Goal: Use online tool/utility: Utilize a website feature to perform a specific function

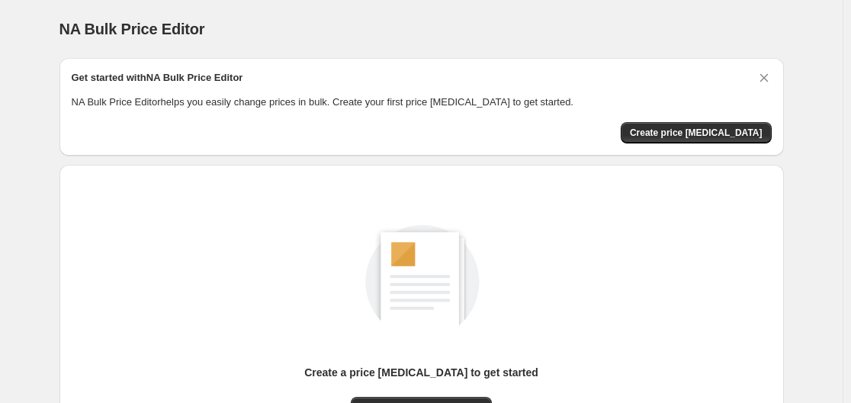
scroll to position [169, 0]
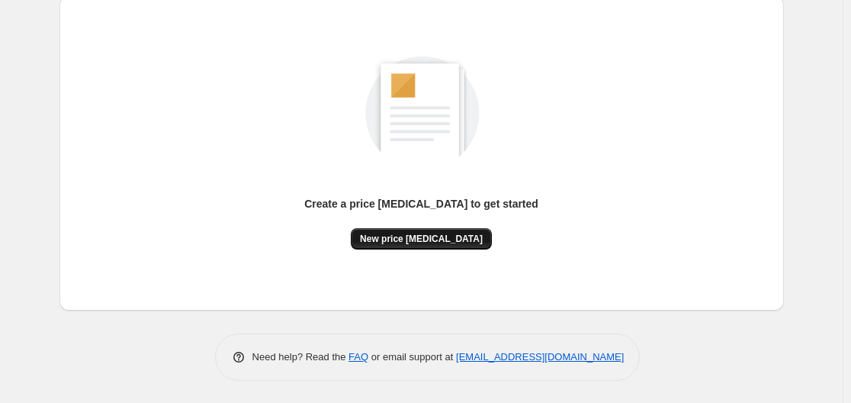
click at [430, 233] on span "New price [MEDICAL_DATA]" at bounding box center [421, 239] width 123 height 12
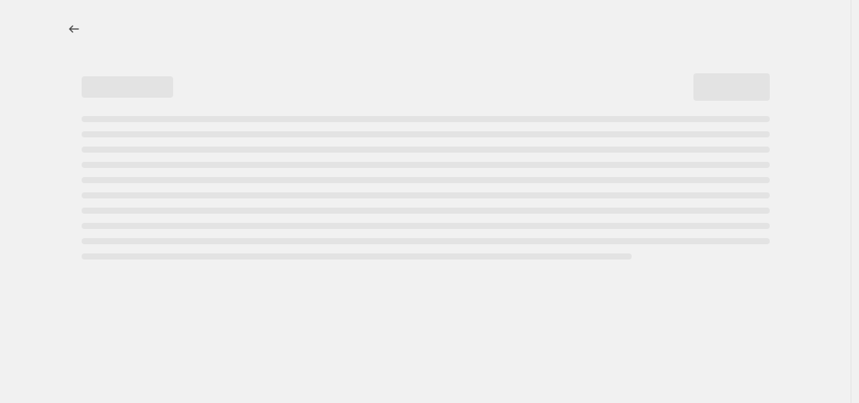
select select "percentage"
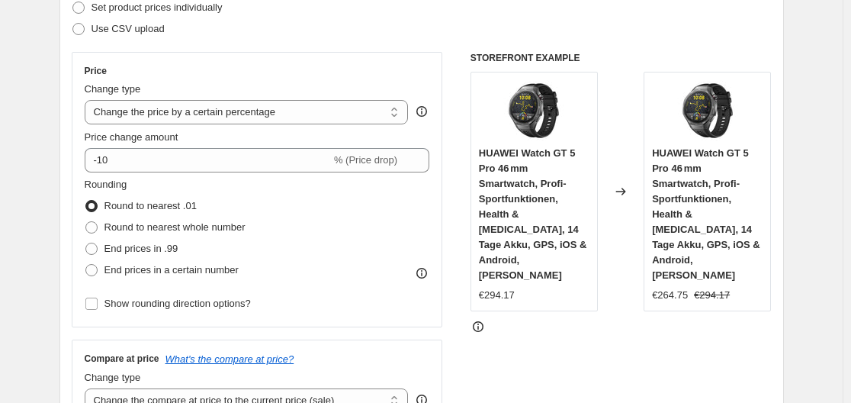
scroll to position [152, 0]
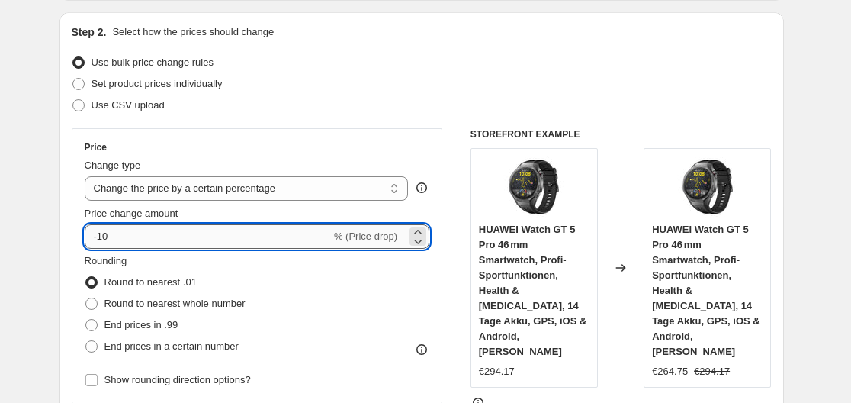
drag, startPoint x: 104, startPoint y: 236, endPoint x: 133, endPoint y: 236, distance: 29.0
click at [133, 236] on input "-10" at bounding box center [208, 236] width 246 height 24
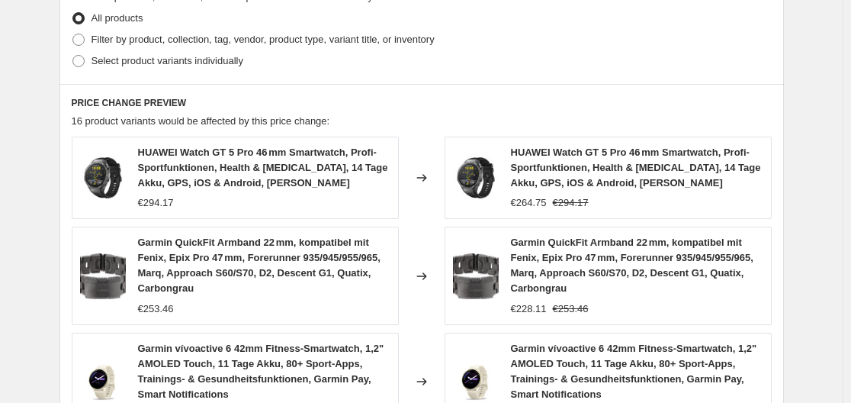
scroll to position [1269, 0]
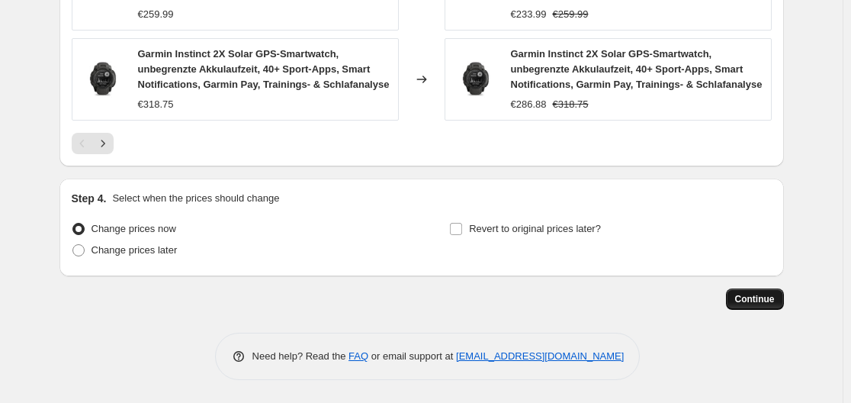
type input "-30"
click at [753, 297] on span "Continue" at bounding box center [755, 299] width 40 height 12
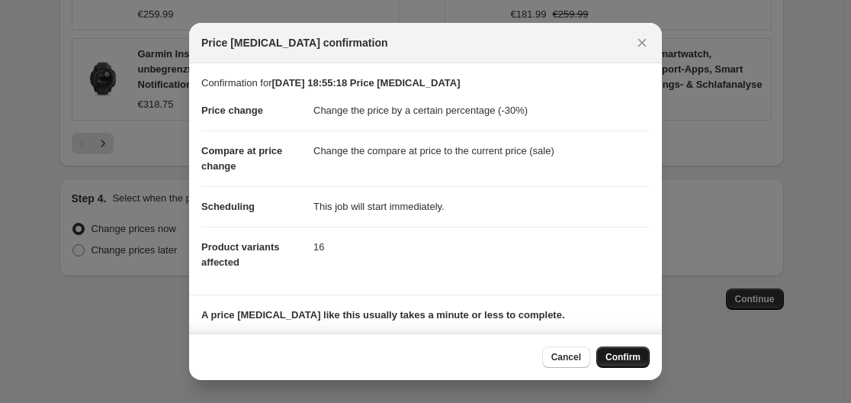
click at [630, 352] on span "Confirm" at bounding box center [622, 357] width 35 height 12
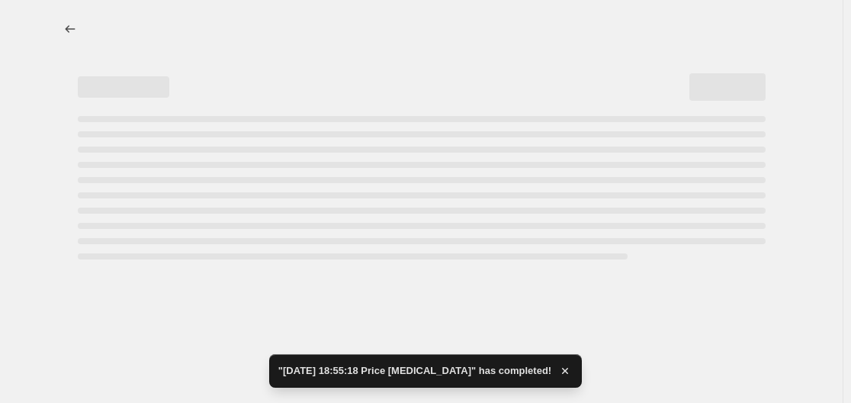
select select "percentage"
